Goal: Task Accomplishment & Management: Use online tool/utility

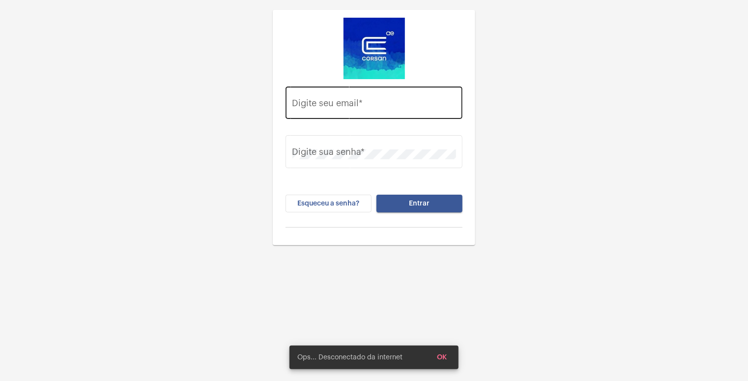
click at [321, 109] on input "Digite seu email *" at bounding box center [375, 105] width 164 height 10
type input "[EMAIL_ADDRESS][PERSON_NAME][DOMAIN_NAME]"
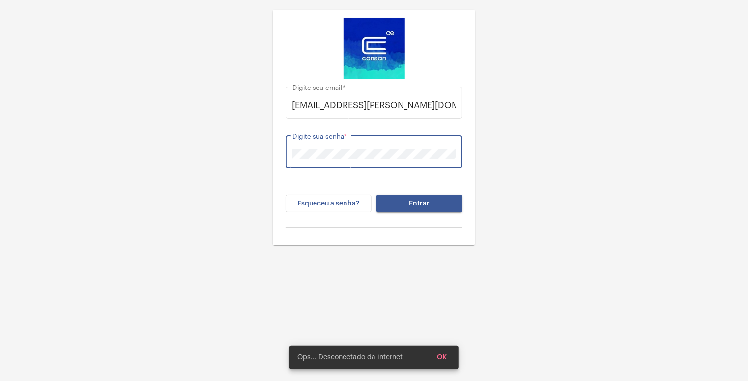
click at [377, 195] on button "Entrar" at bounding box center [420, 204] width 86 height 18
